Goal: Navigation & Orientation: Find specific page/section

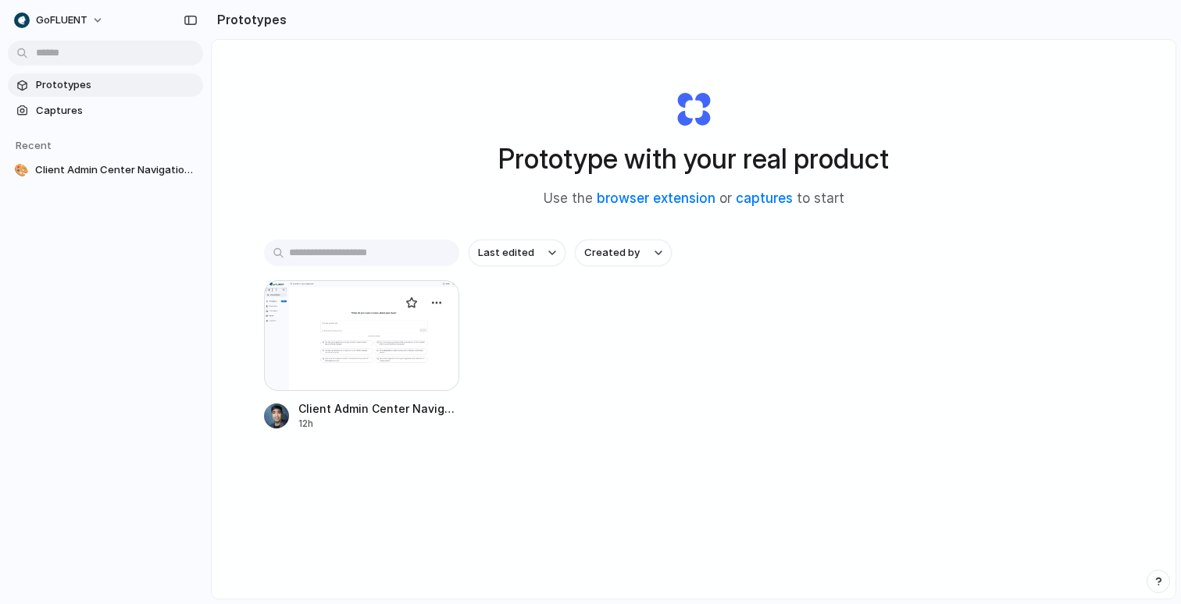
click at [392, 344] on div at bounding box center [361, 335] width 195 height 111
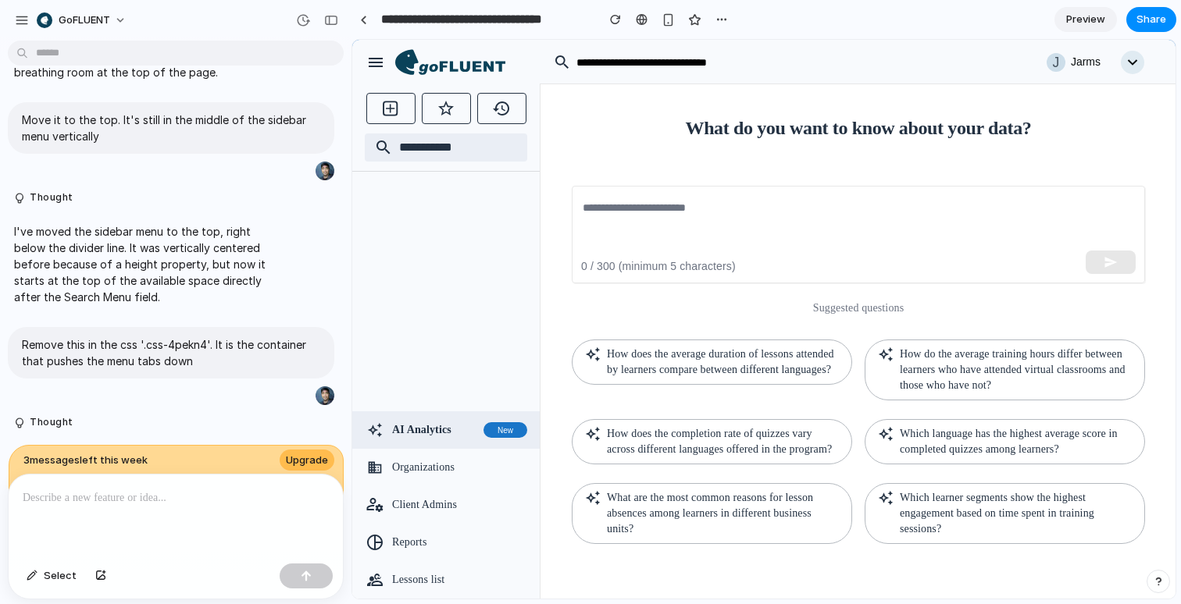
click at [578, 126] on div "What do you want to know about your data? ​ 0 / 300 (minimum 5 characters) Sugg…" at bounding box center [858, 341] width 611 height 443
click at [461, 67] on icon at bounding box center [450, 62] width 110 height 27
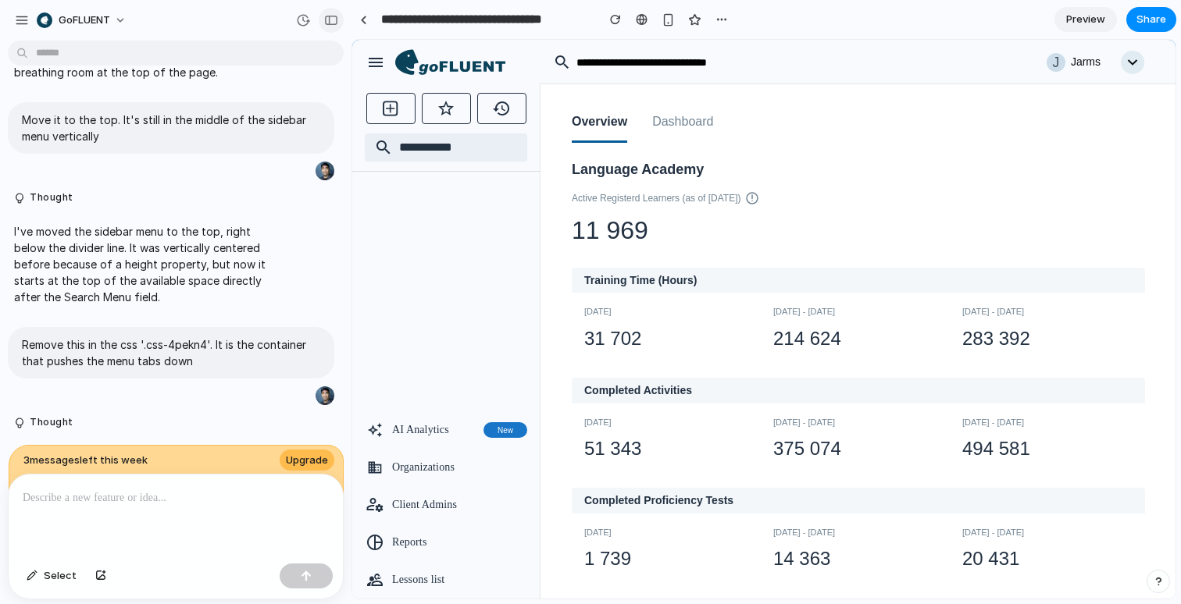
click at [337, 21] on button "button" at bounding box center [331, 20] width 25 height 25
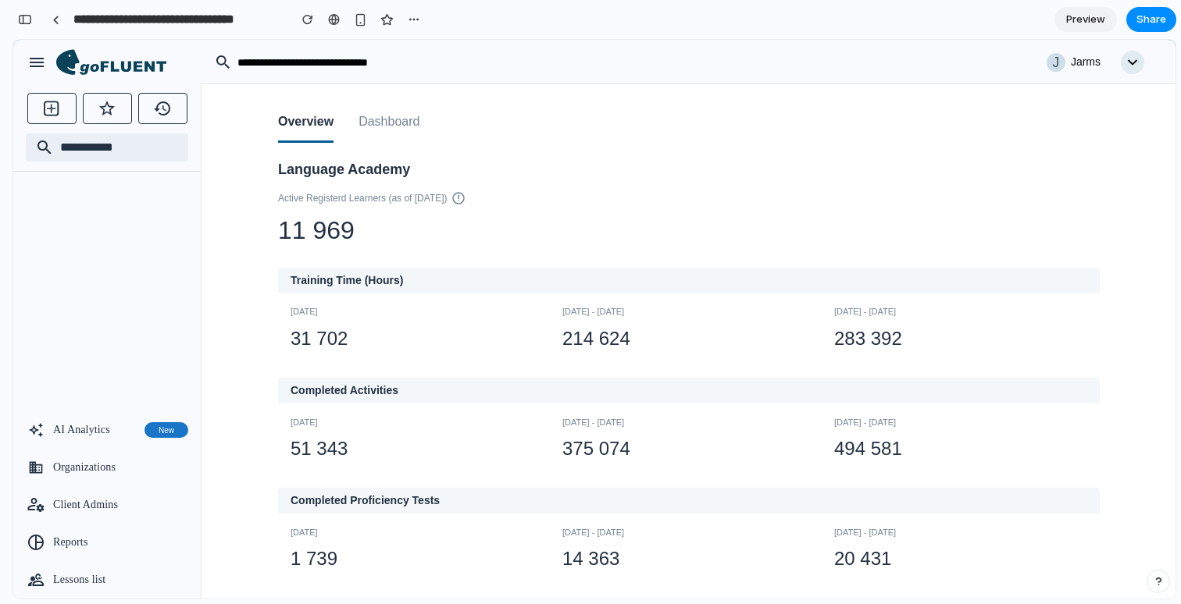
scroll to position [4174, 0]
click at [36, 62] on icon "button" at bounding box center [37, 62] width 14 height 9
click at [396, 122] on button "Dashboard" at bounding box center [388, 123] width 61 height 40
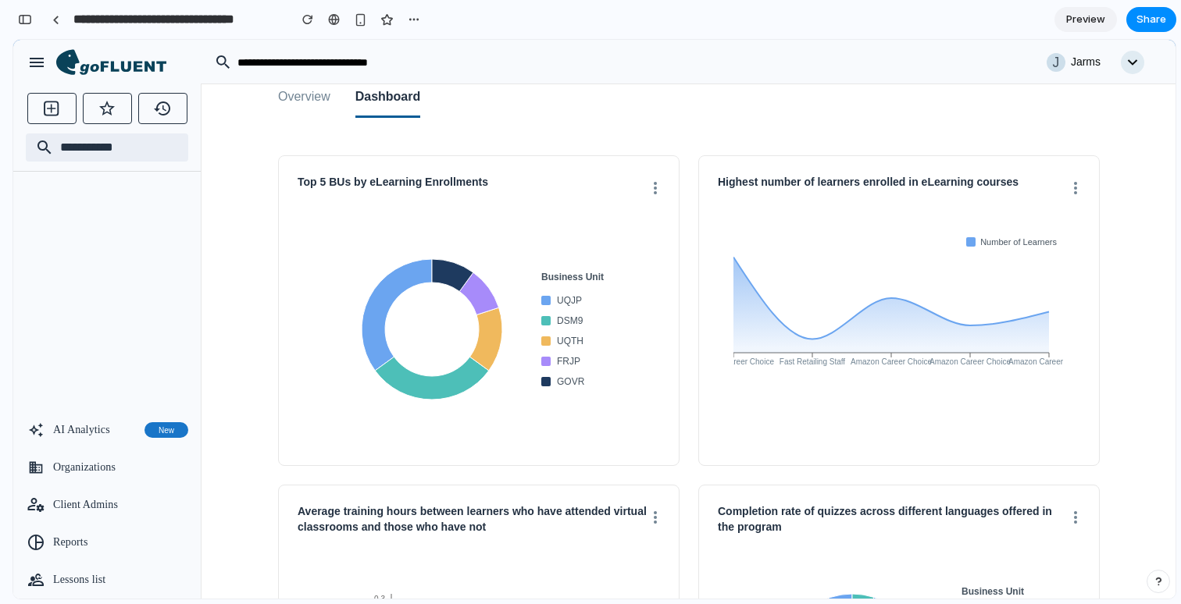
scroll to position [0, 0]
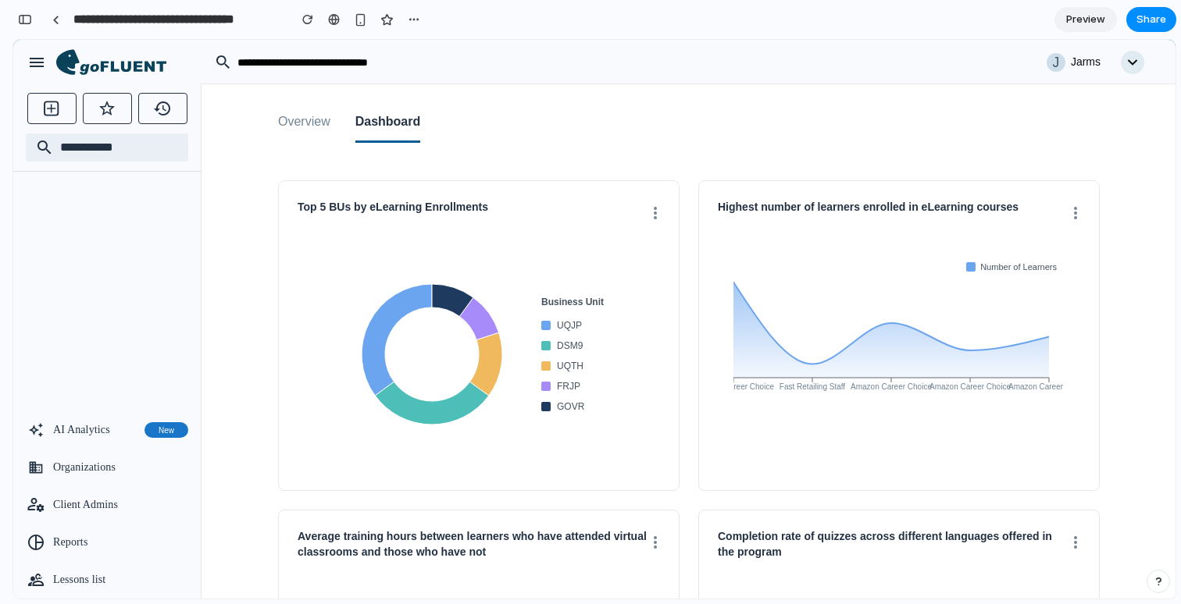
click at [319, 117] on button "Overview" at bounding box center [304, 123] width 52 height 40
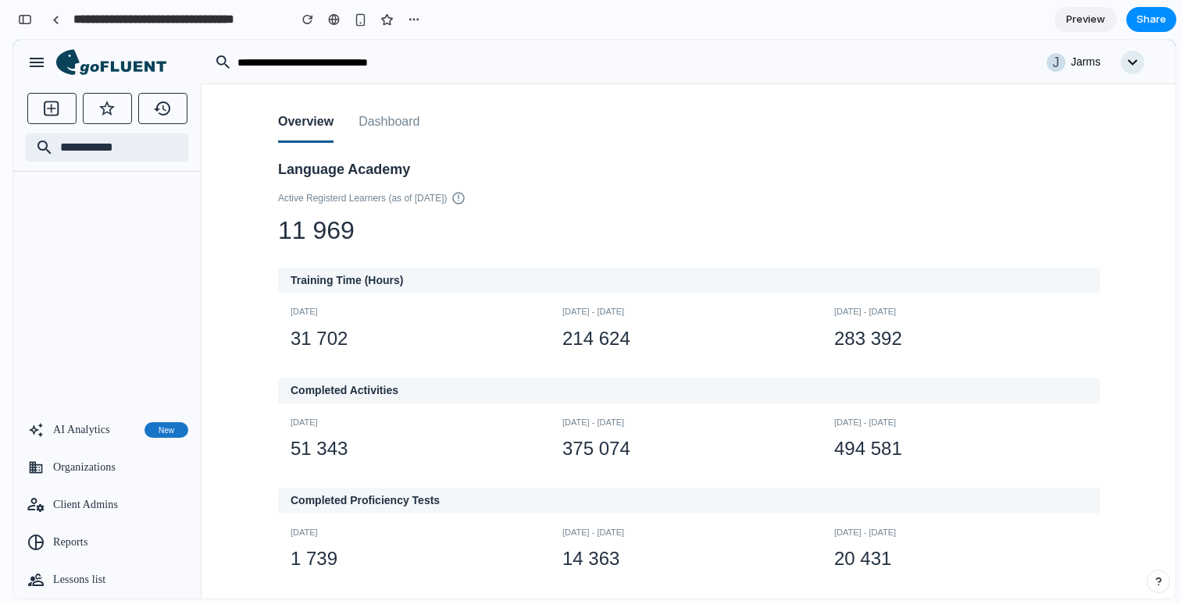
click at [482, 108] on div "Overview Dashboard" at bounding box center [689, 113] width 822 height 59
drag, startPoint x: 483, startPoint y: 130, endPoint x: 463, endPoint y: 123, distance: 20.5
click at [480, 129] on div "Overview Dashboard" at bounding box center [689, 113] width 822 height 59
click at [411, 123] on button "Dashboard" at bounding box center [388, 123] width 61 height 40
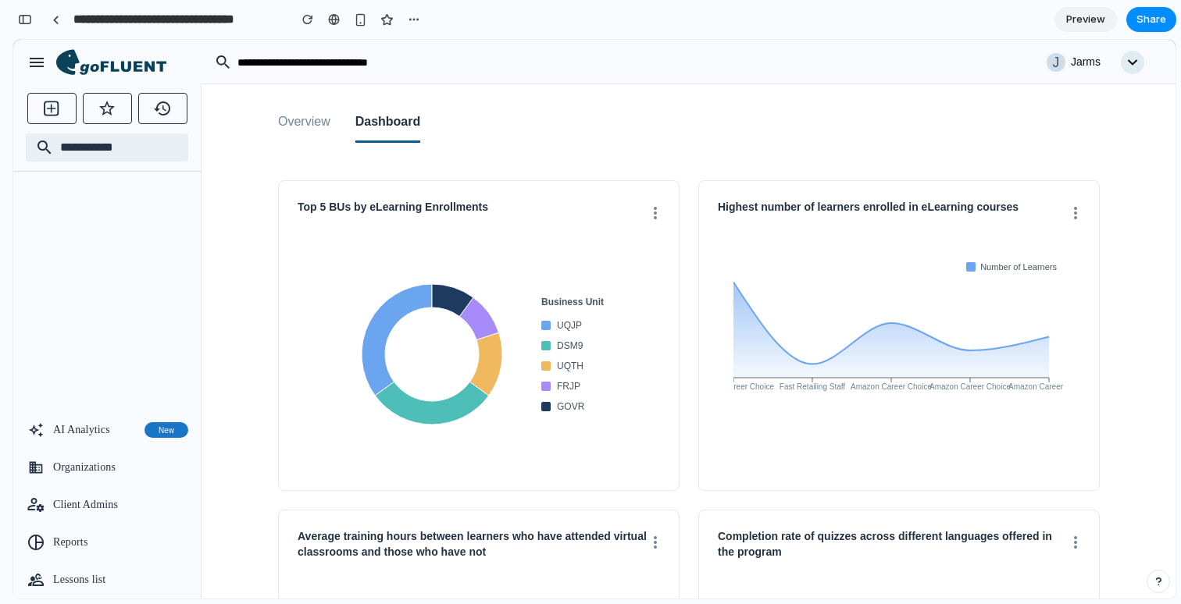
click at [313, 117] on button "Overview" at bounding box center [304, 123] width 52 height 40
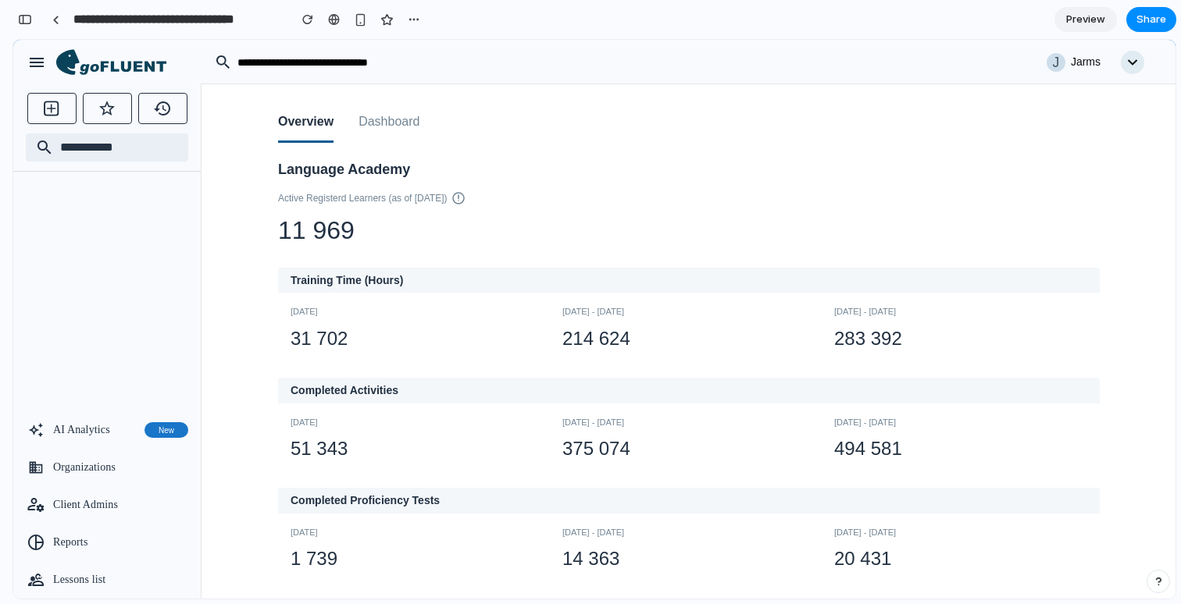
click at [389, 117] on button "Dashboard" at bounding box center [388, 123] width 61 height 40
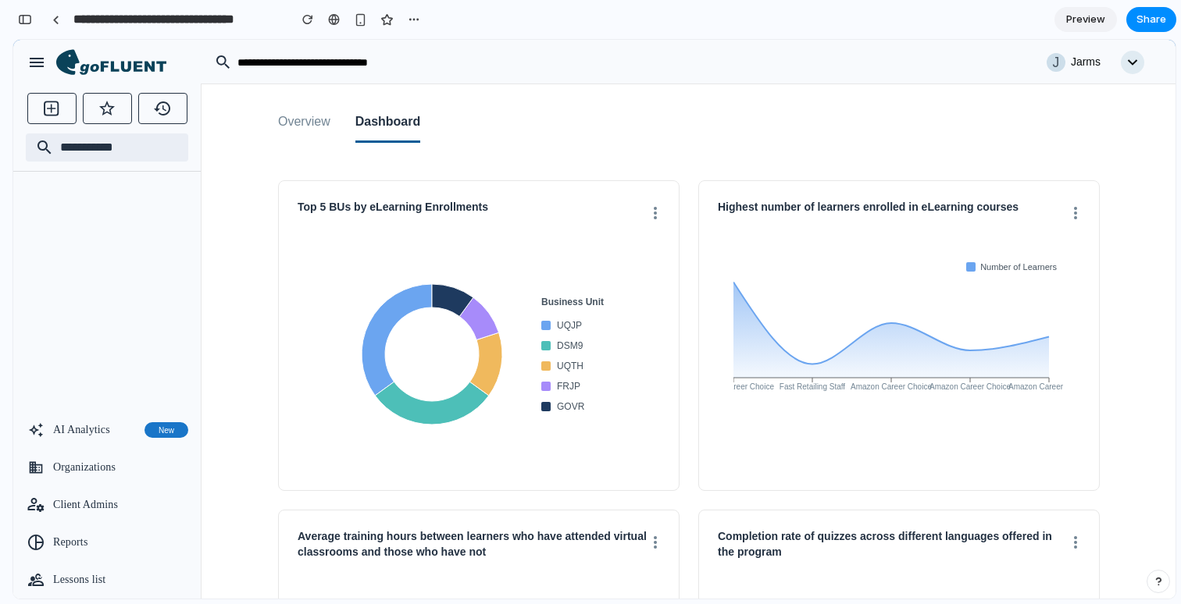
click at [650, 212] on div "Top 5 BUs by eLearning Enrollments" at bounding box center [479, 212] width 362 height 25
click at [683, 155] on div "Overview Dashboard Top 5 BUs by eLearning Enrollments Business Unit UQJP DSM9 U…" at bounding box center [688, 473] width 859 height 779
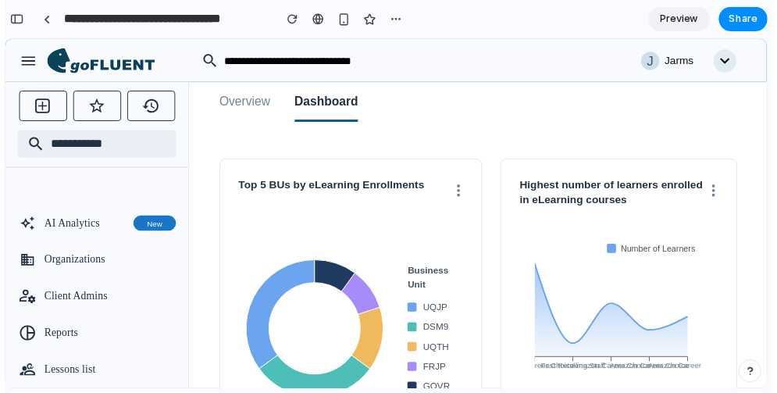
scroll to position [15, 0]
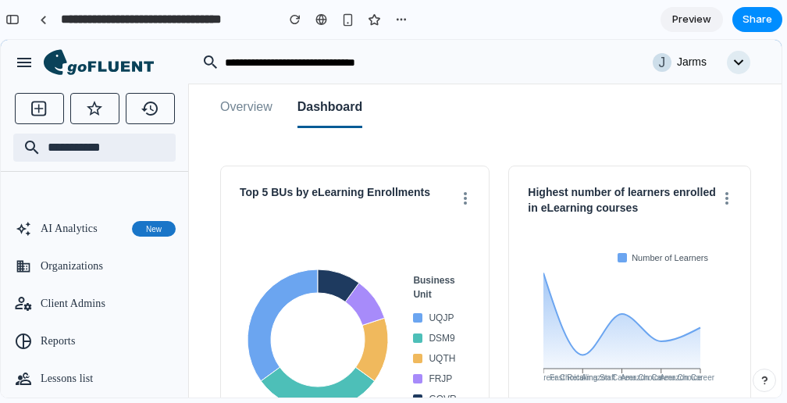
click at [256, 106] on button "Overview" at bounding box center [246, 108] width 52 height 40
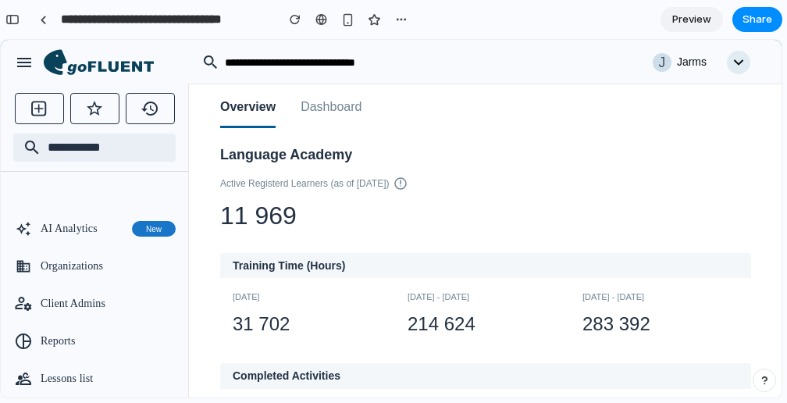
click at [336, 111] on button "Dashboard" at bounding box center [331, 108] width 61 height 40
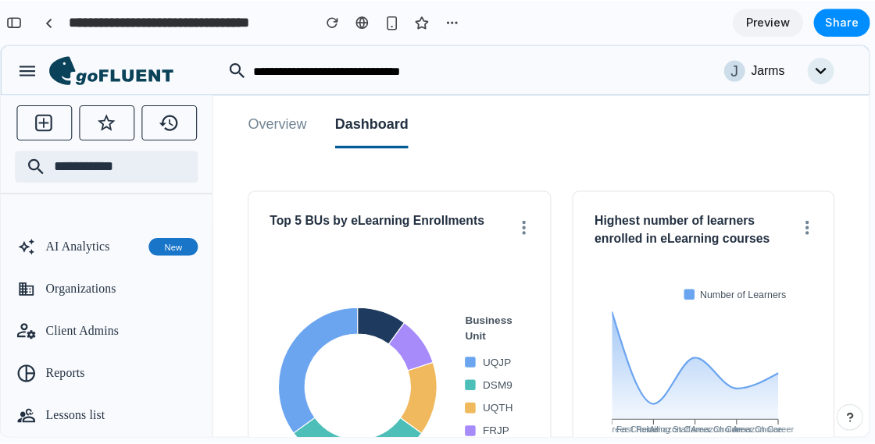
scroll to position [0, 0]
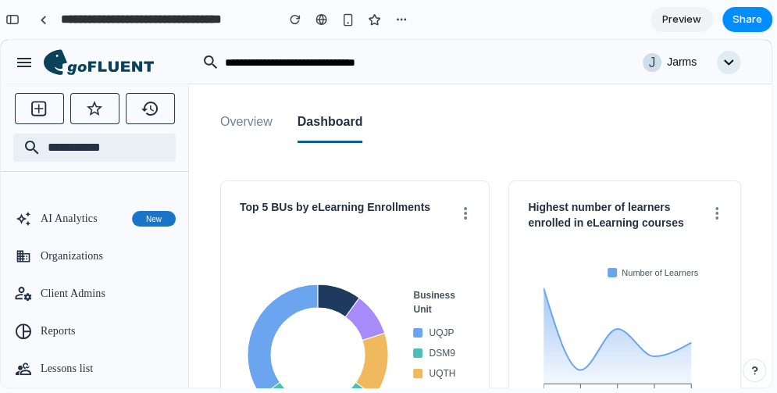
drag, startPoint x: 768, startPoint y: 389, endPoint x: 861, endPoint y: 443, distance: 108.1
click at [777, 393] on html "**********" at bounding box center [388, 196] width 777 height 393
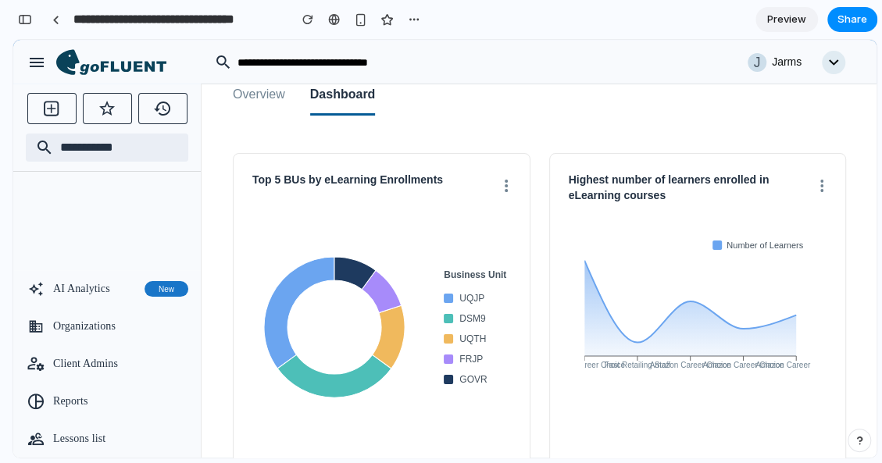
drag, startPoint x: 442, startPoint y: 258, endPoint x: 422, endPoint y: 260, distance: 19.7
click at [354, 265] on div "Business Unit UQJP DSM9 UQTH FRJP GOVR" at bounding box center [381, 327] width 250 height 156
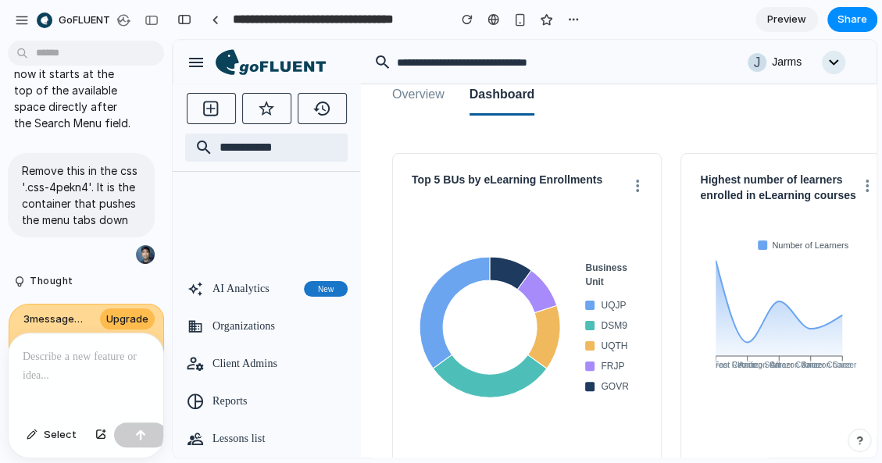
click at [184, 20] on div "button" at bounding box center [184, 19] width 14 height 11
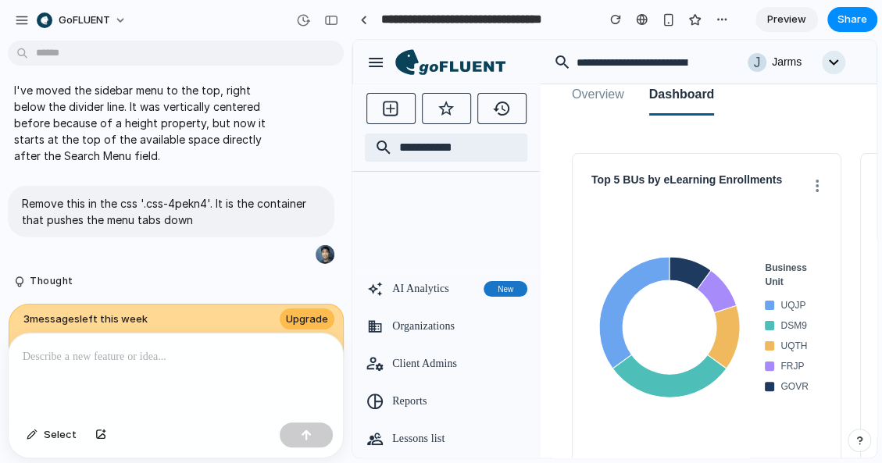
click at [322, 20] on button "button" at bounding box center [331, 20] width 25 height 25
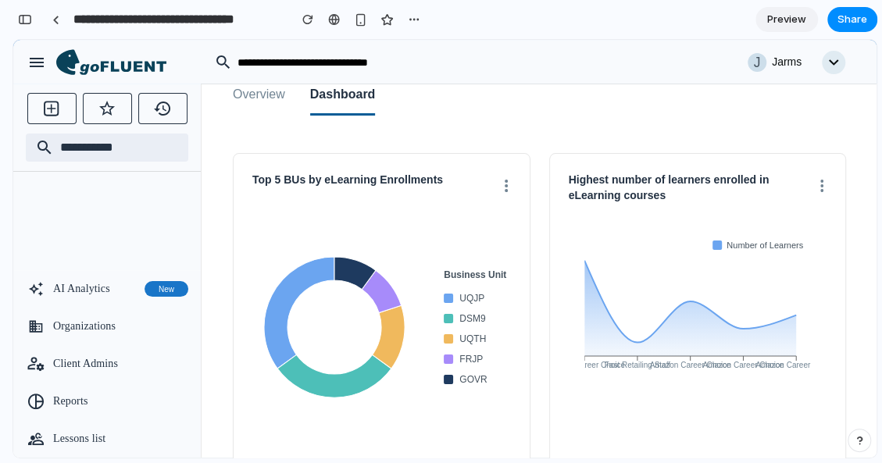
click at [269, 97] on button "Overview" at bounding box center [259, 96] width 52 height 40
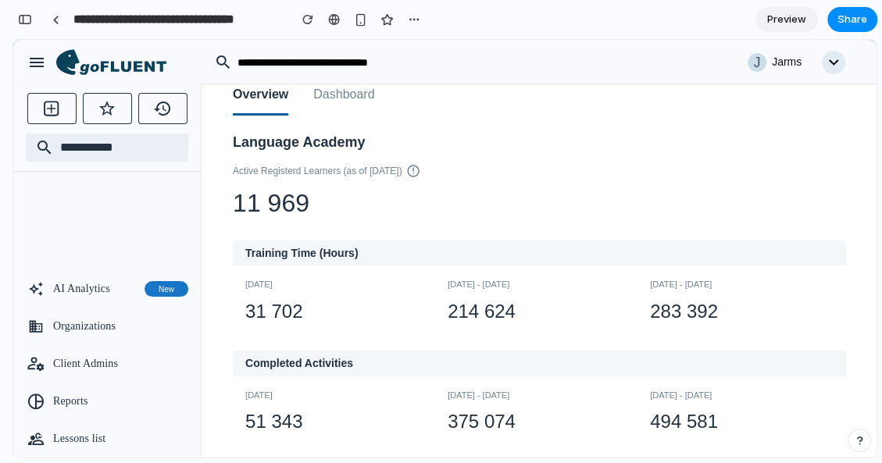
click at [348, 96] on button "Dashboard" at bounding box center [343, 96] width 61 height 40
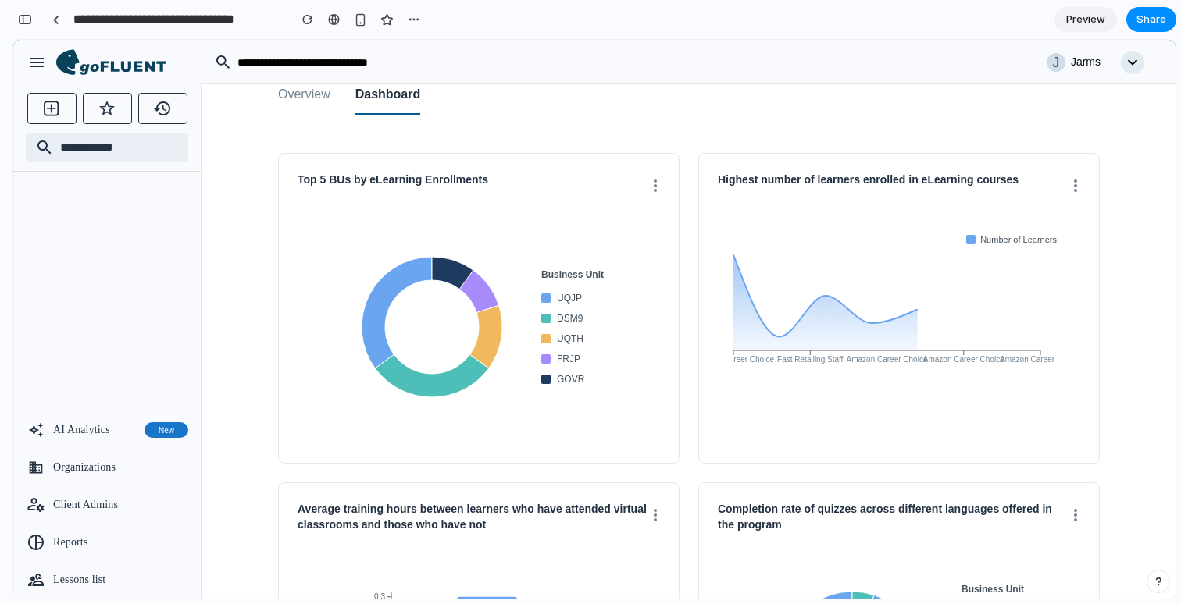
scroll to position [27, 0]
